Goal: Task Accomplishment & Management: Manage account settings

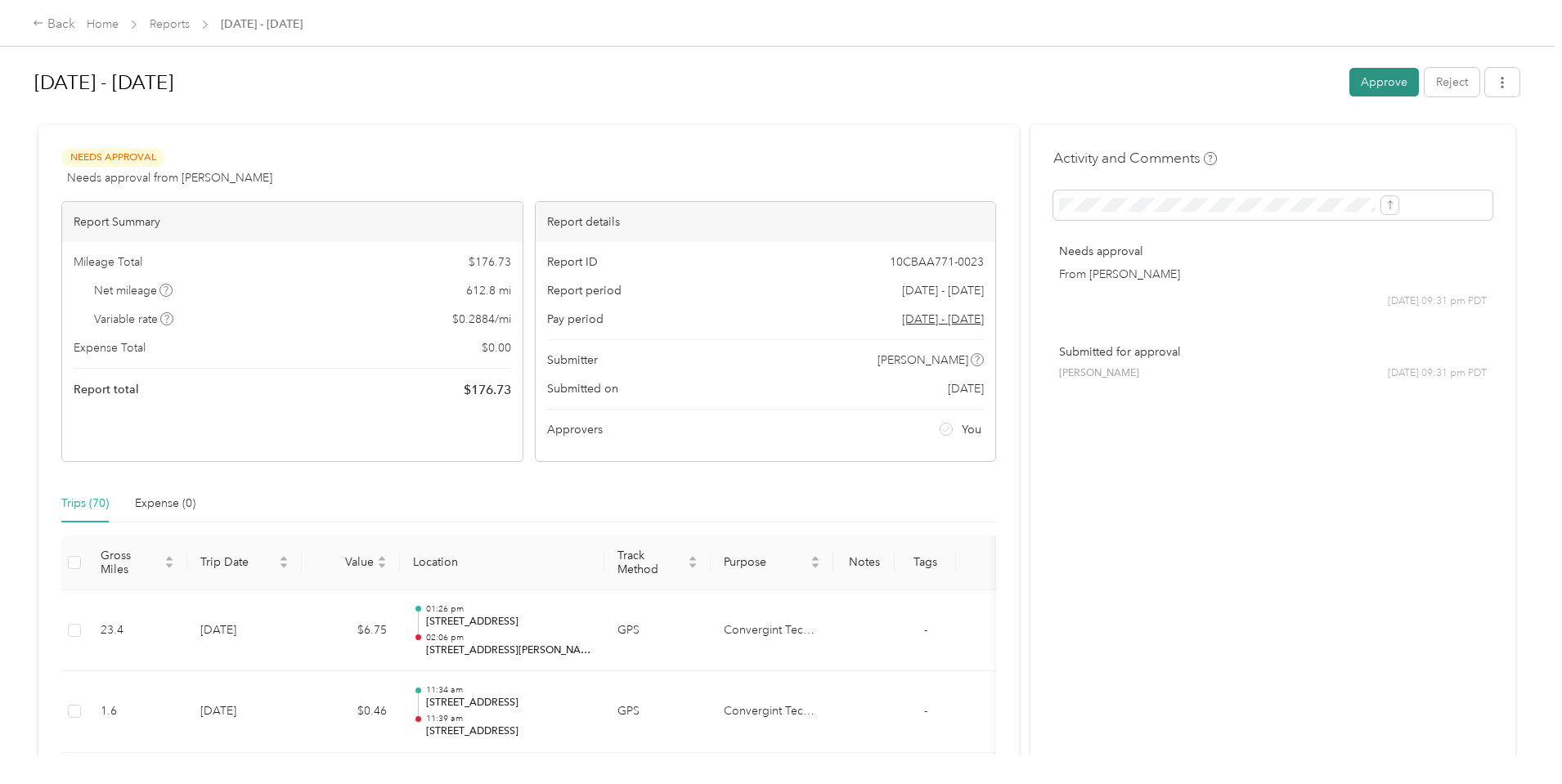
click at [1349, 72] on button "Approve" at bounding box center [1384, 82] width 70 height 29
click at [1349, 79] on button "Approve" at bounding box center [1384, 82] width 70 height 29
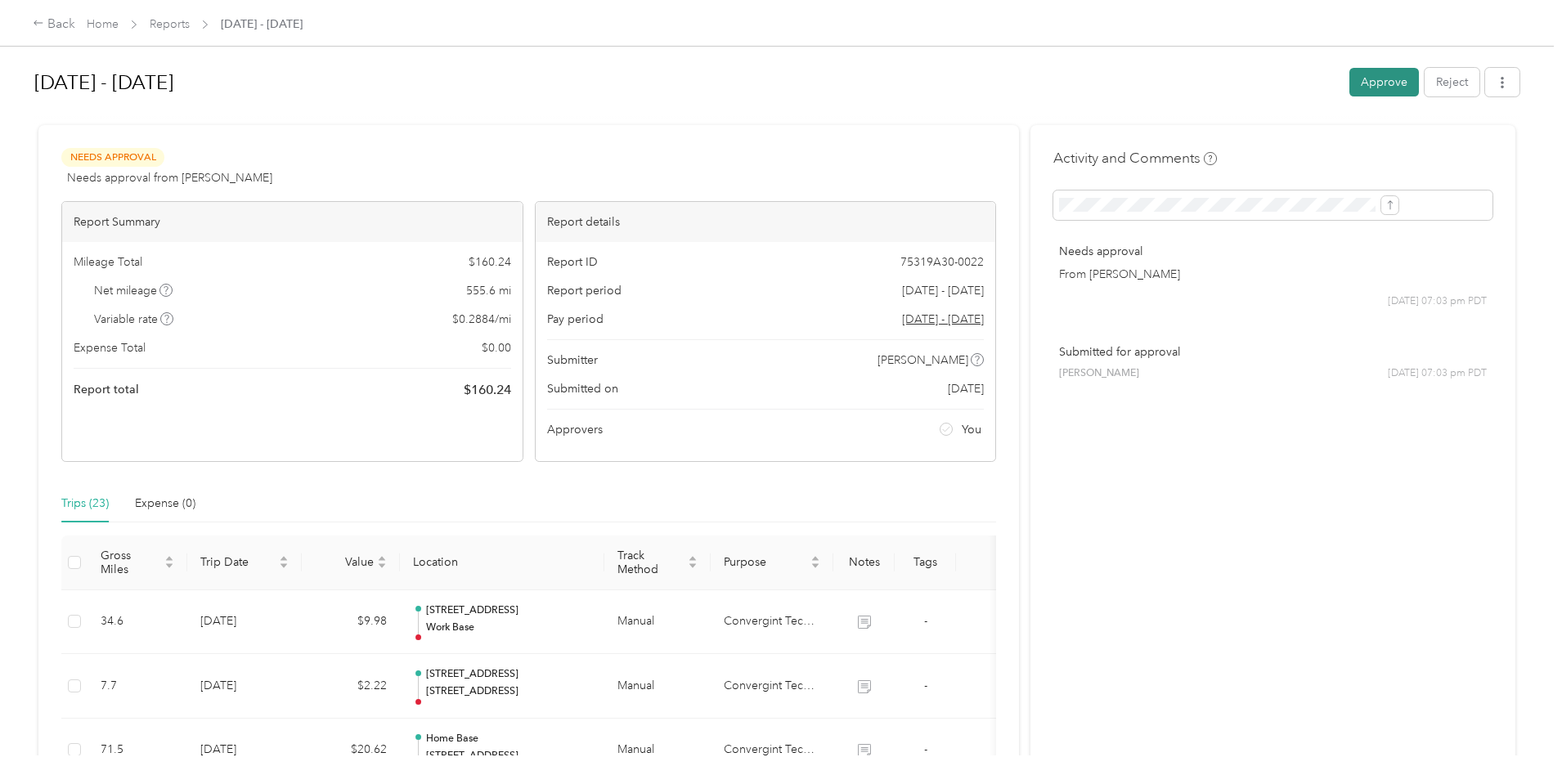
click at [1349, 85] on button "Approve" at bounding box center [1384, 82] width 70 height 29
